Goal: Go to known website: Go to known website

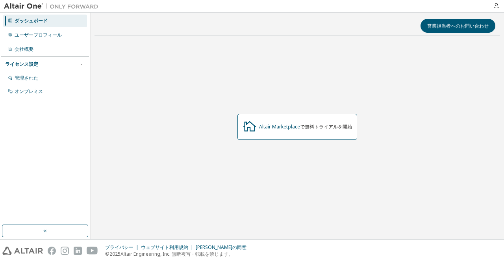
click at [320, 141] on div "Altair Marketplace で無料トライアルを開始" at bounding box center [298, 127] width 406 height 170
click at [293, 129] on font "Altair Marketplace" at bounding box center [279, 126] width 41 height 7
